Goal: Check status: Check status

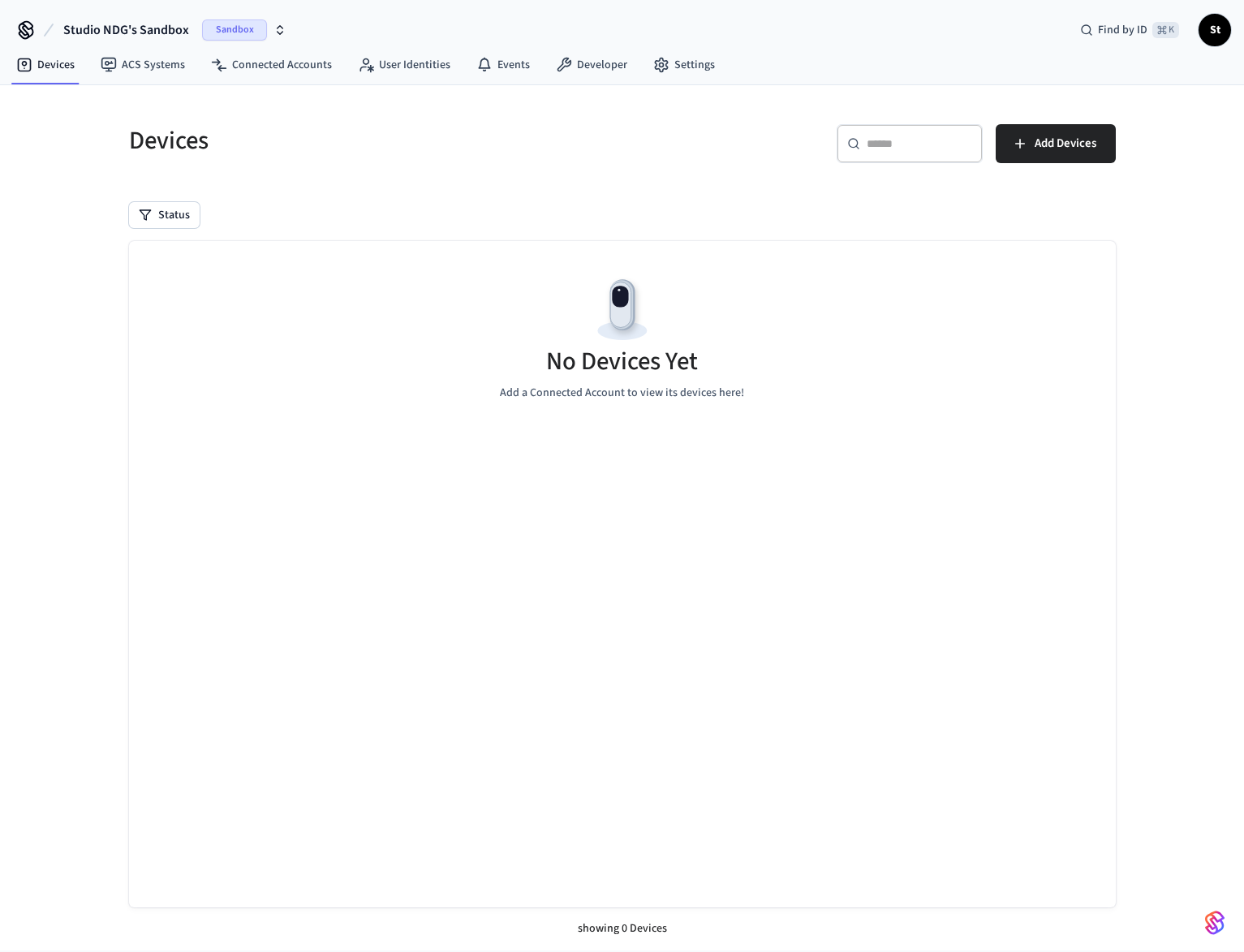
click at [274, 28] on icon "button" at bounding box center [280, 30] width 13 height 13
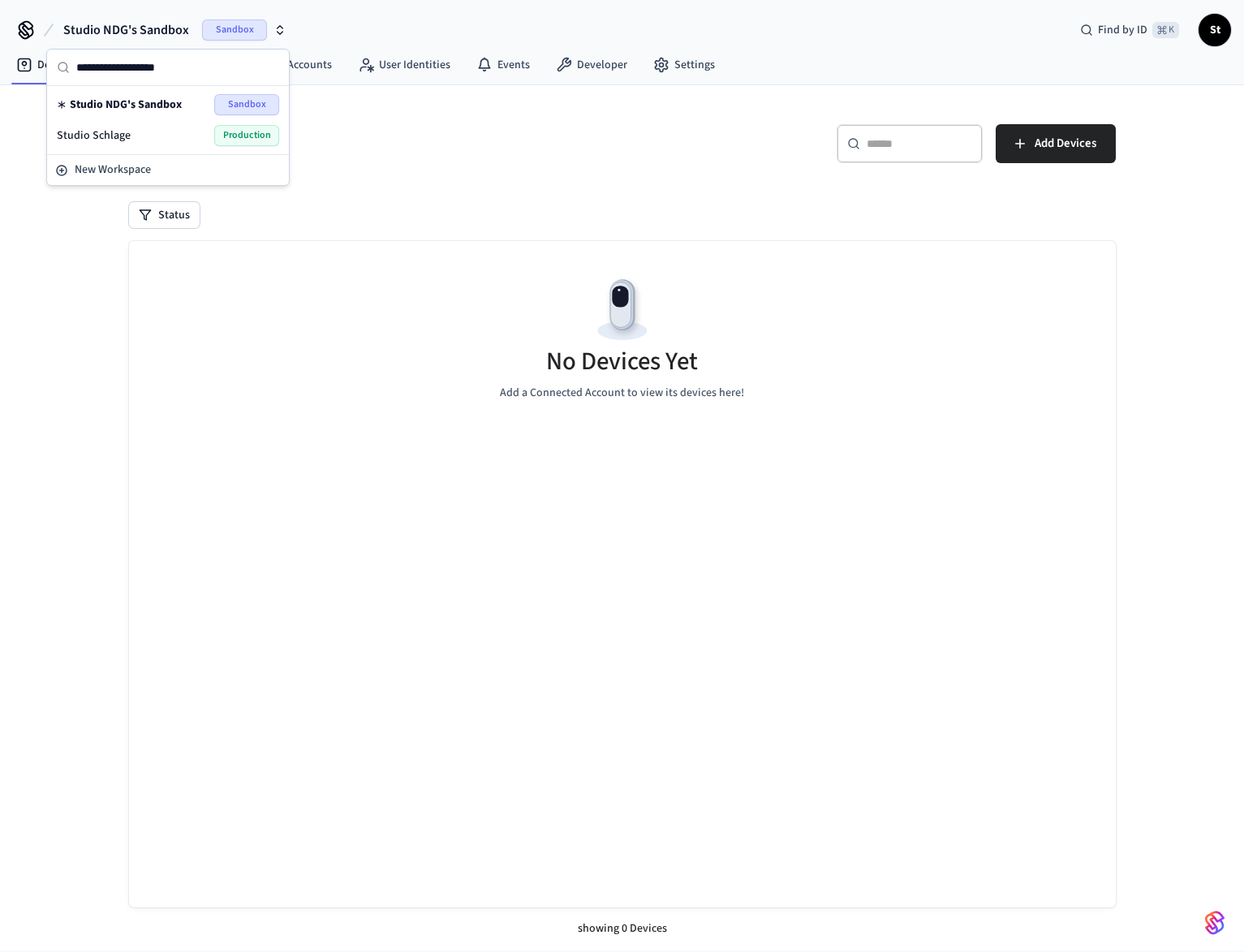
click at [257, 132] on span "Production" at bounding box center [247, 135] width 65 height 21
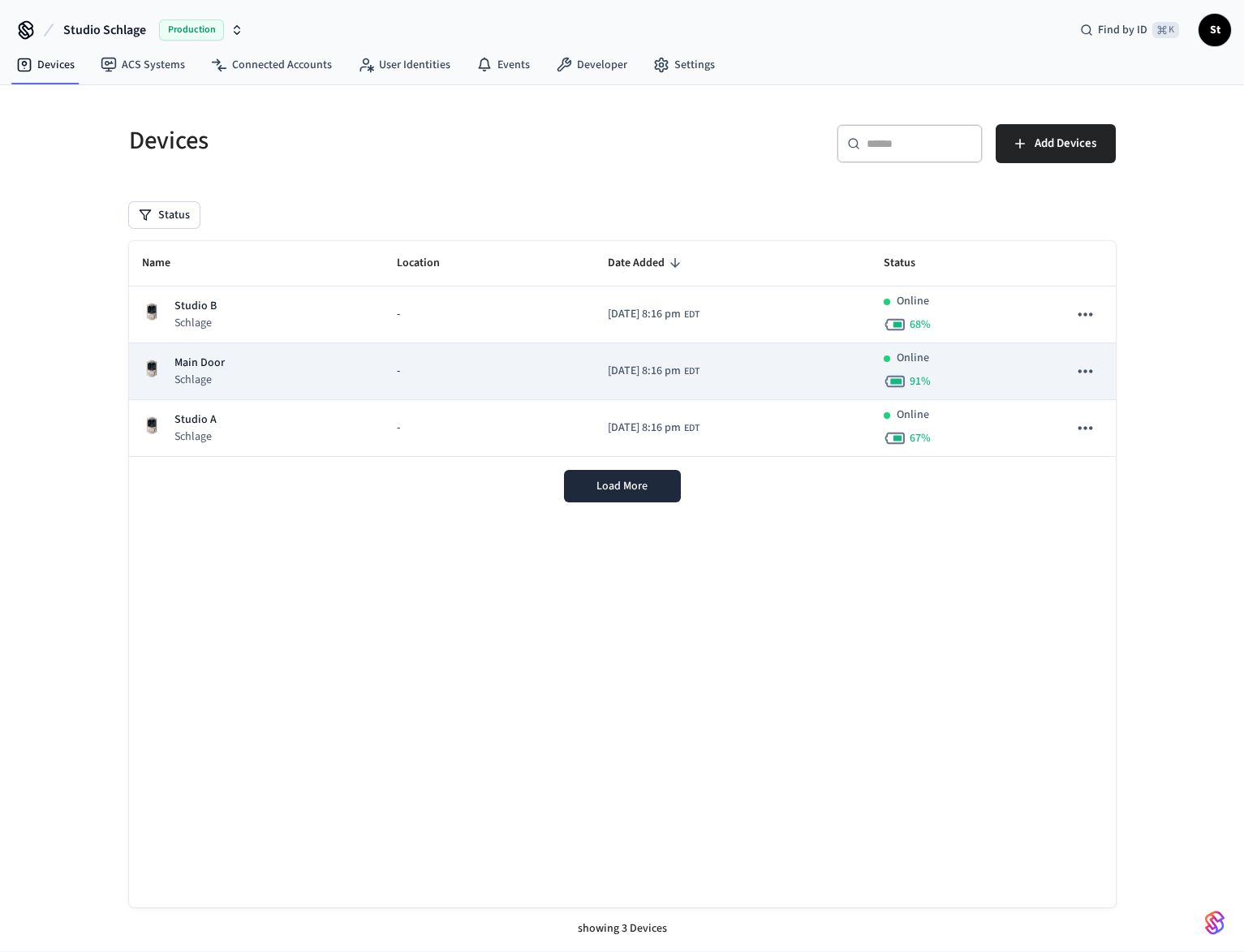
click at [189, 372] on p "Schlage" at bounding box center [199, 380] width 50 height 16
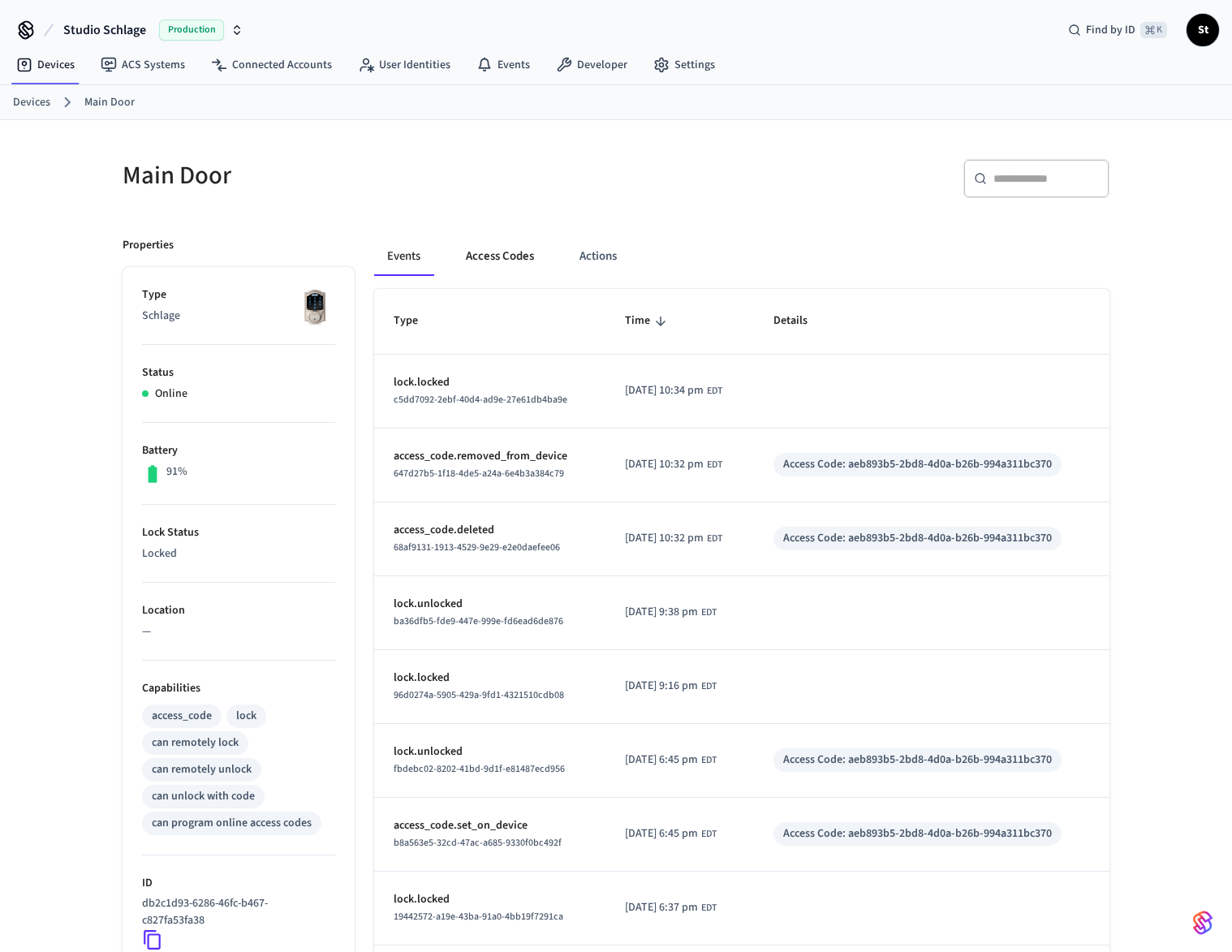
click at [505, 254] on button "Access Codes" at bounding box center [500, 256] width 94 height 39
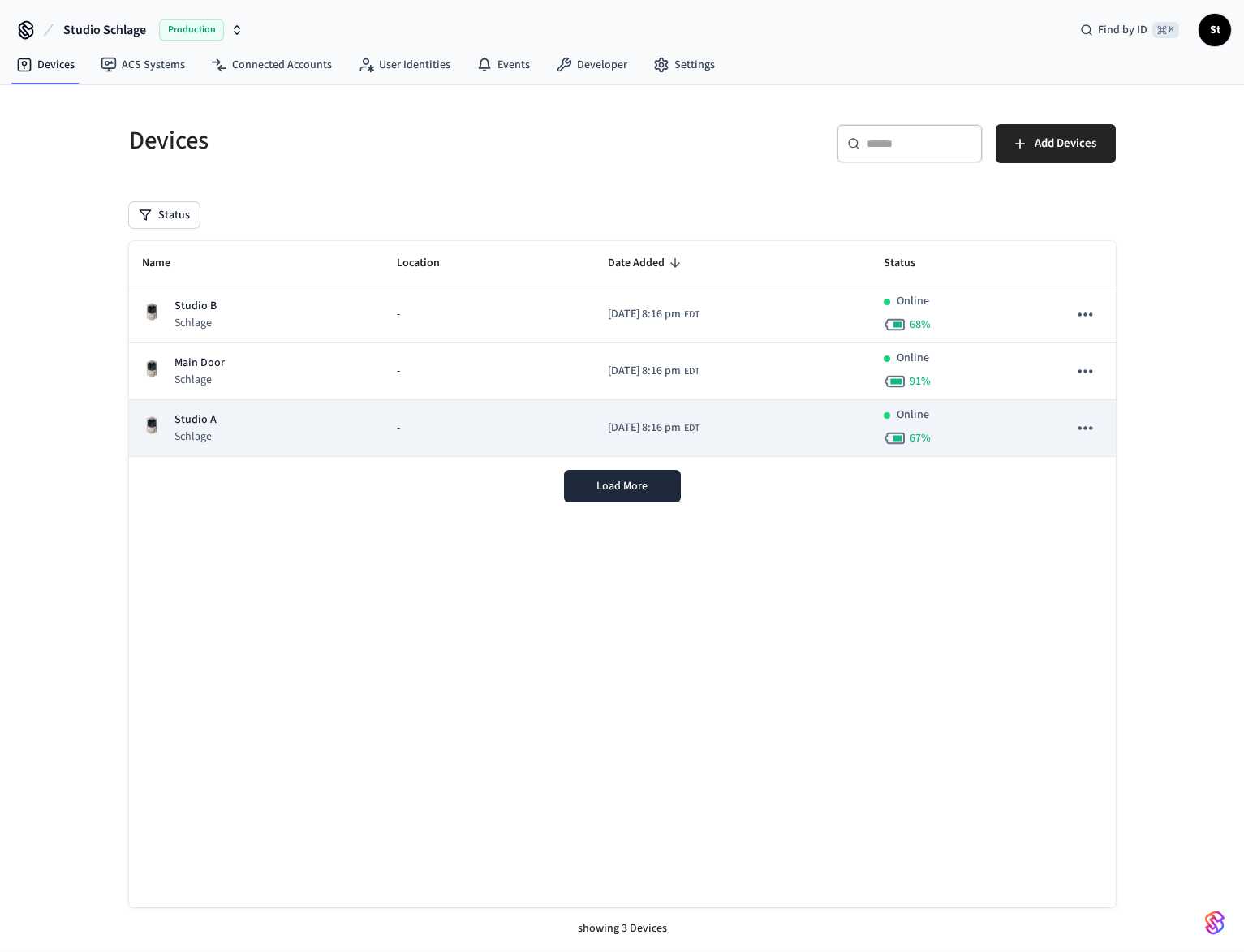
click at [228, 432] on div "Studio A Schlage" at bounding box center [256, 428] width 229 height 33
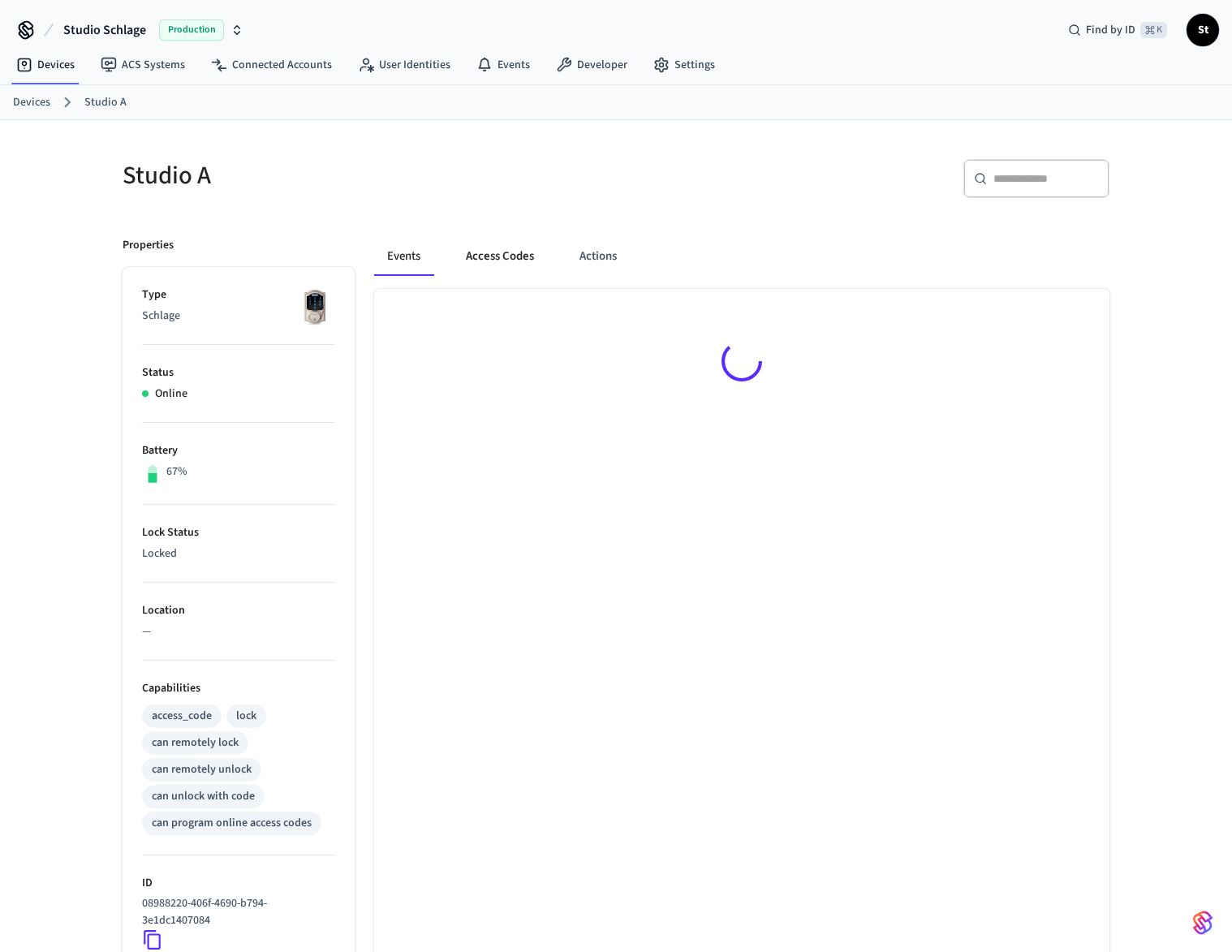
click at [510, 256] on button "Access Codes" at bounding box center [500, 256] width 94 height 39
